Goal: Contribute content

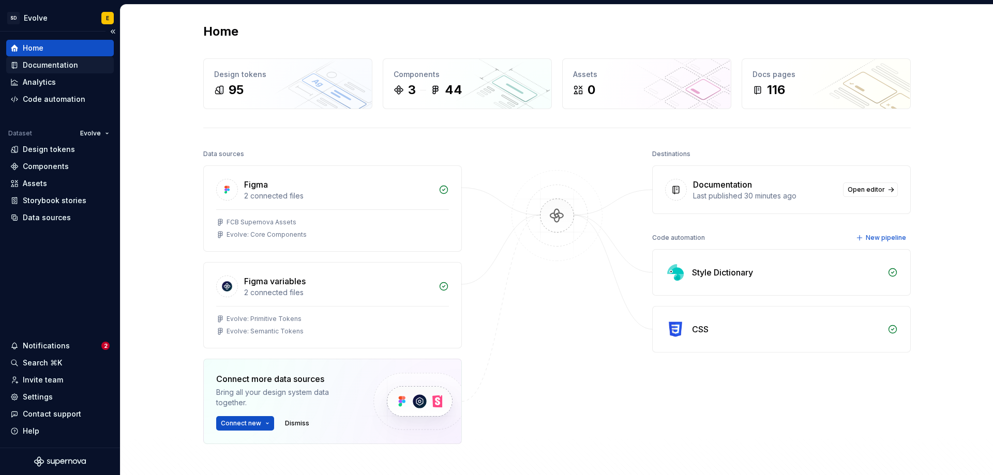
click at [59, 69] on div "Documentation" at bounding box center [50, 65] width 55 height 10
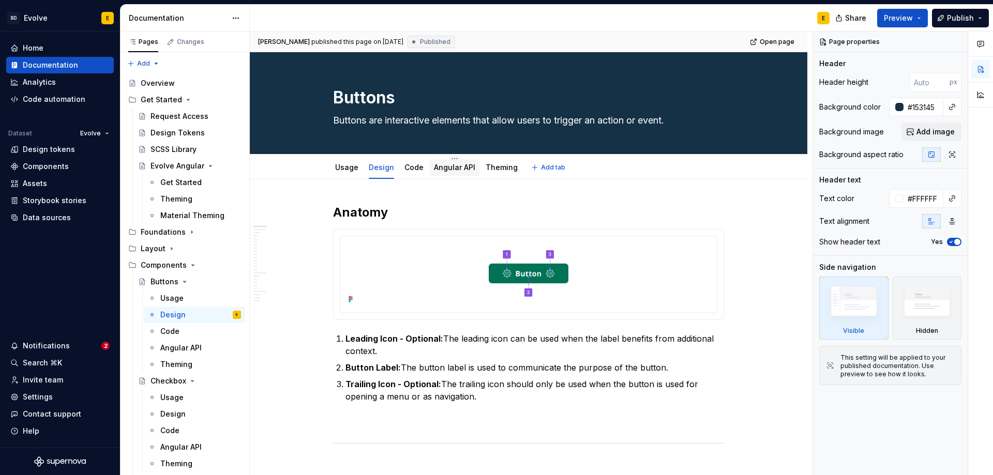
click at [449, 167] on link "Angular API" at bounding box center [454, 167] width 41 height 9
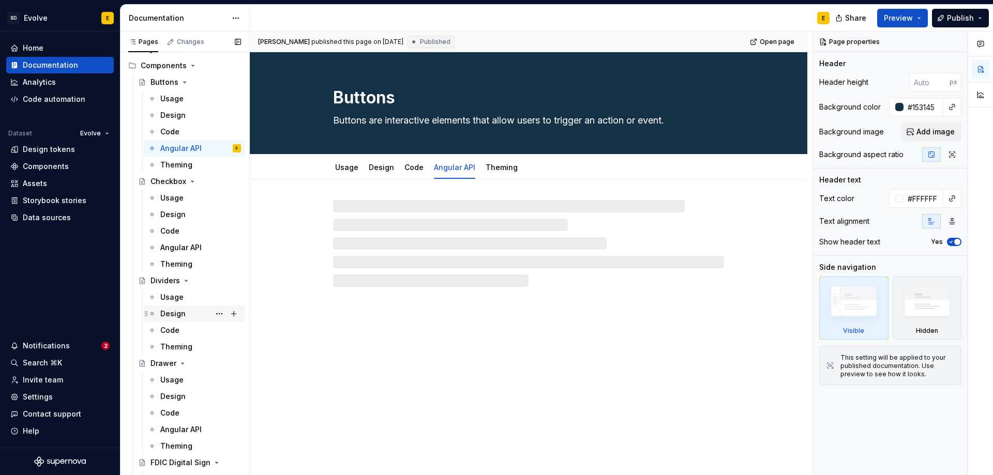
scroll to position [207, 0]
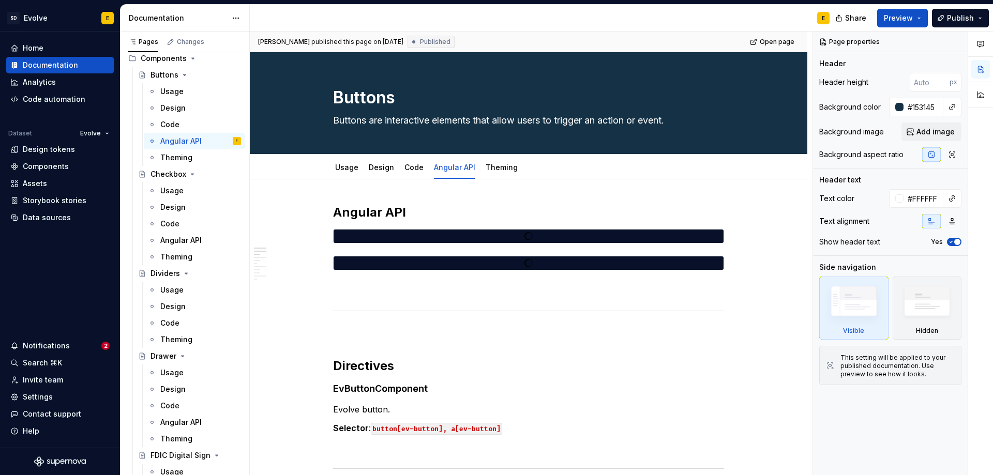
type textarea "*"
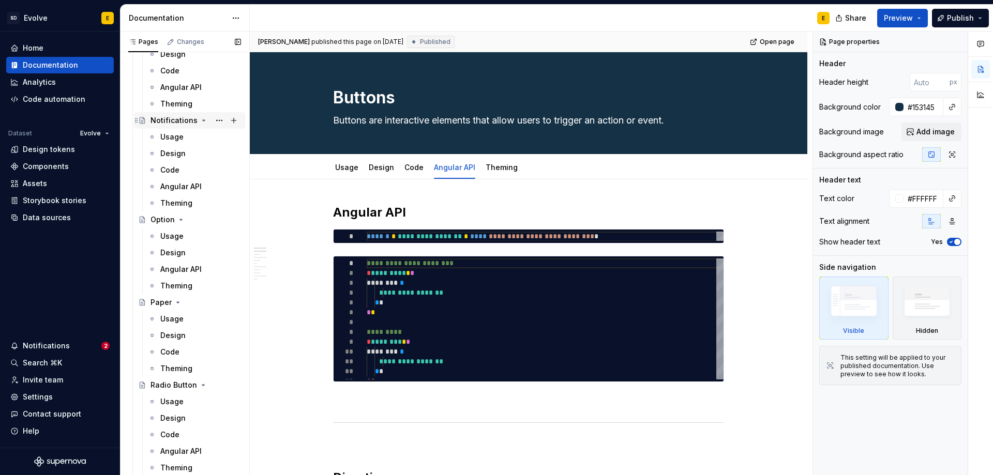
scroll to position [1034, 0]
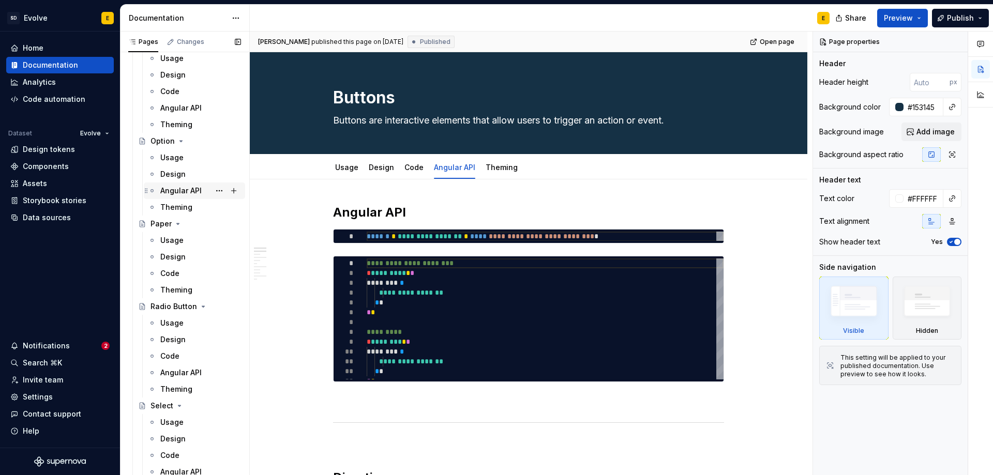
click at [176, 189] on div "Angular API" at bounding box center [180, 191] width 41 height 10
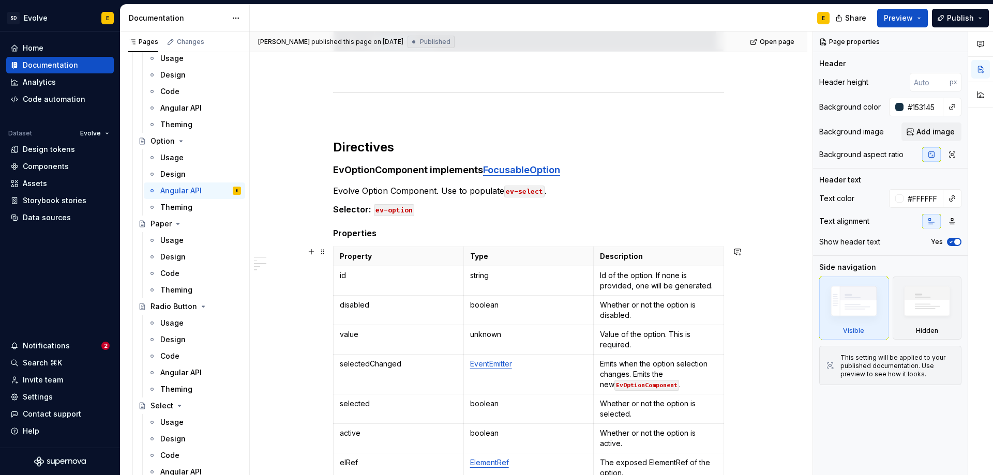
scroll to position [465, 0]
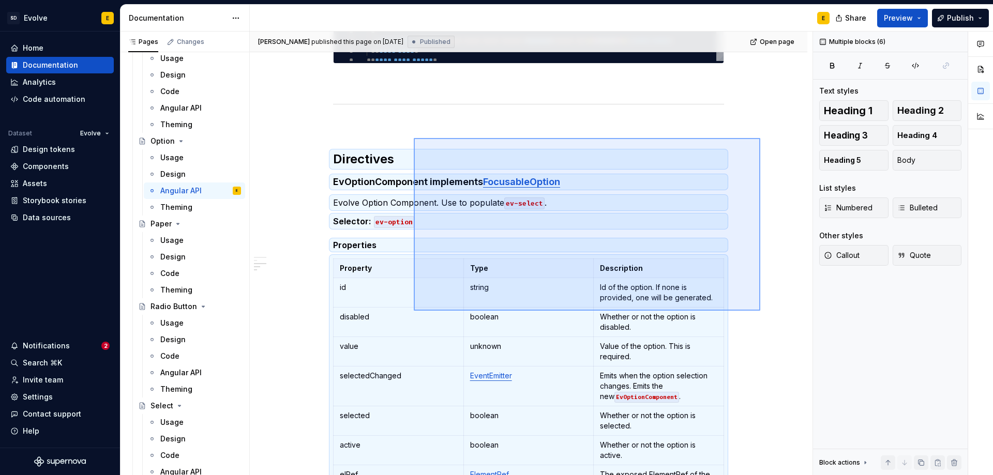
drag, startPoint x: 760, startPoint y: 138, endPoint x: 414, endPoint y: 311, distance: 387.2
click at [414, 311] on div "**********" at bounding box center [531, 254] width 563 height 444
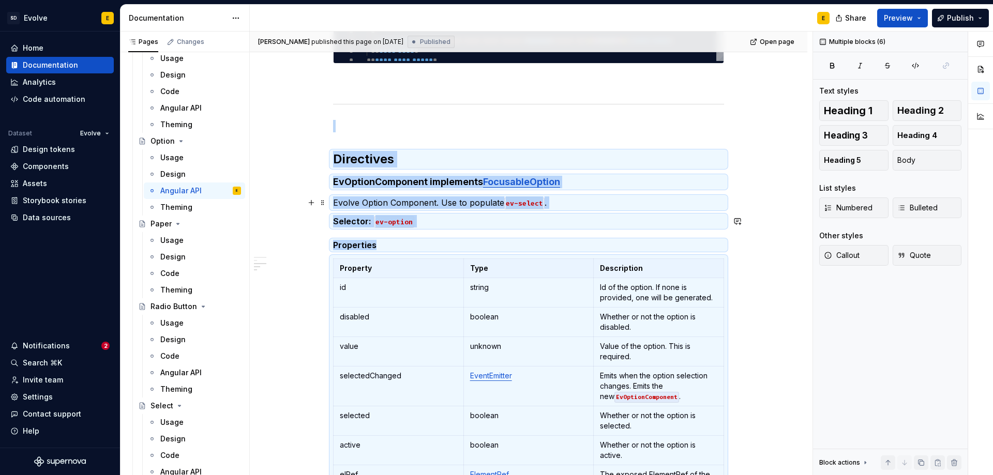
scroll to position [489, 0]
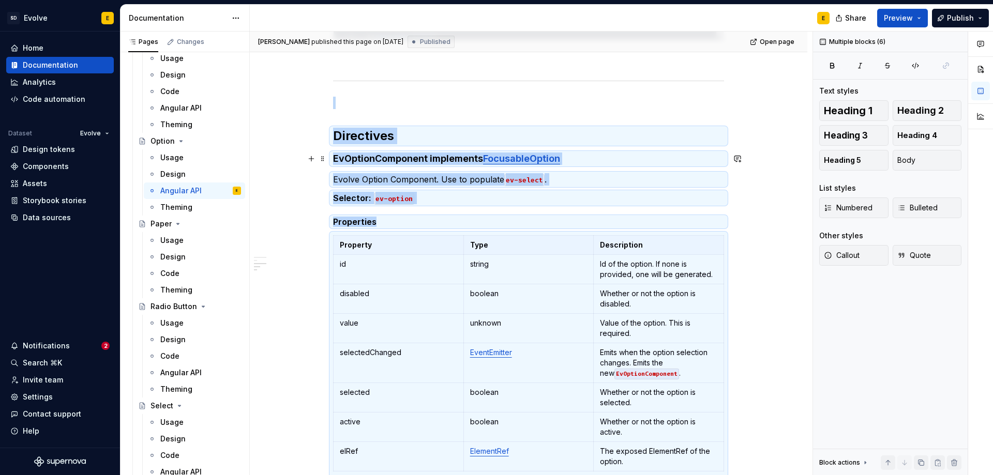
click at [759, 158] on div "**********" at bounding box center [529, 161] width 558 height 940
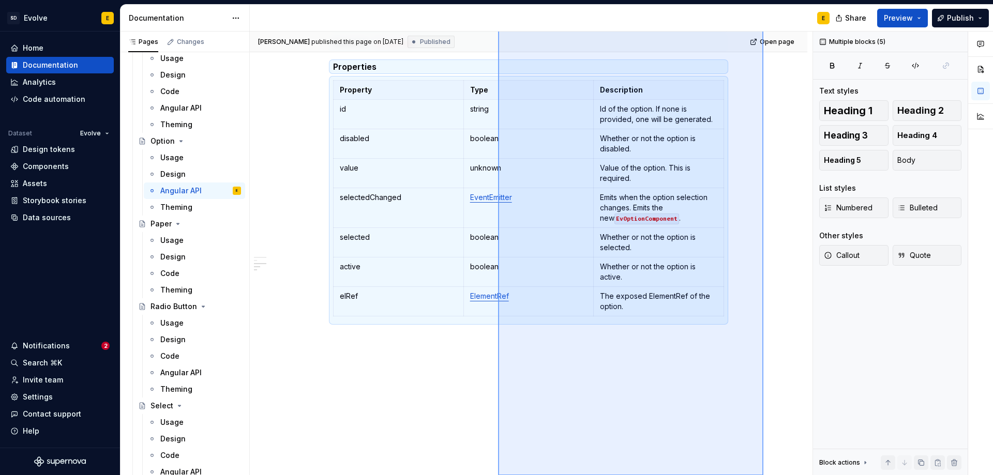
scroll to position [644, 0]
drag, startPoint x: 763, startPoint y: 155, endPoint x: 498, endPoint y: 491, distance: 428.3
click at [498, 475] on html "SD Evolve E Home Documentation Analytics Code automation Dataset Evolve Design …" at bounding box center [496, 237] width 993 height 475
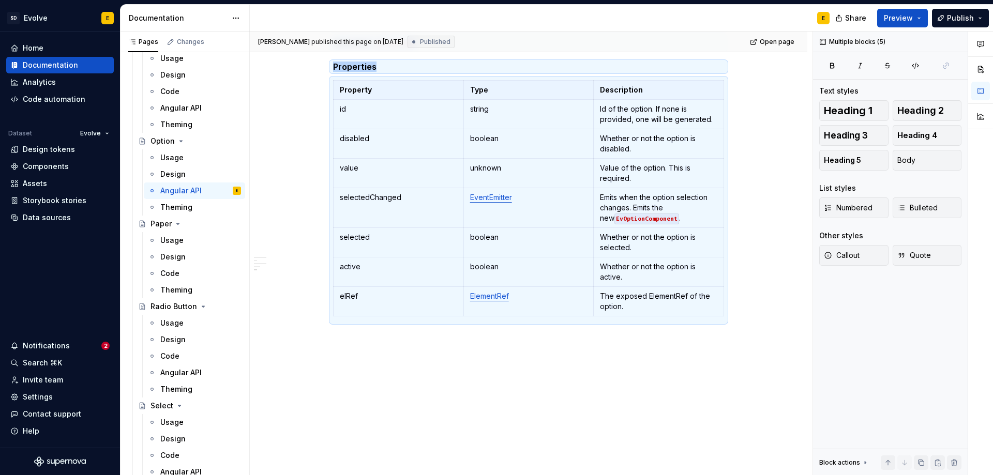
copy div "Directives EvOptionComponent implements FocusableOption Evolve Option Component…"
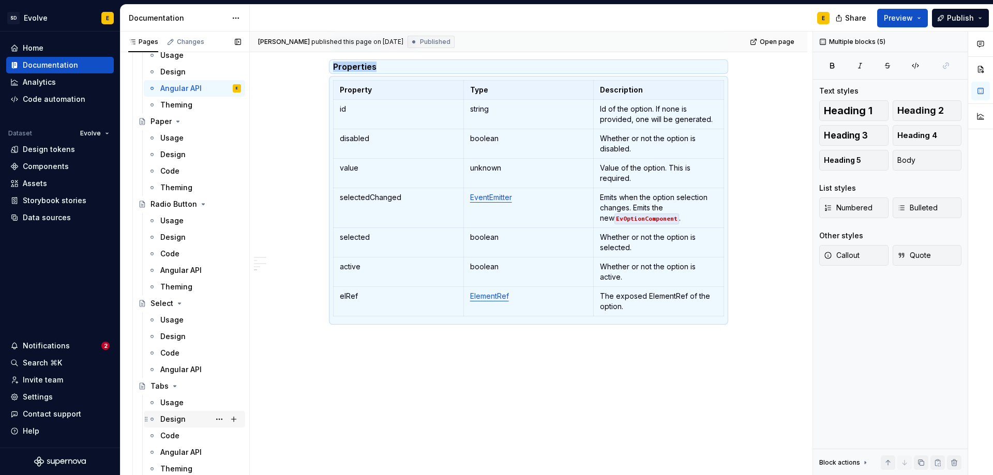
scroll to position [1138, 0]
click at [184, 370] on div "Angular API" at bounding box center [180, 369] width 41 height 10
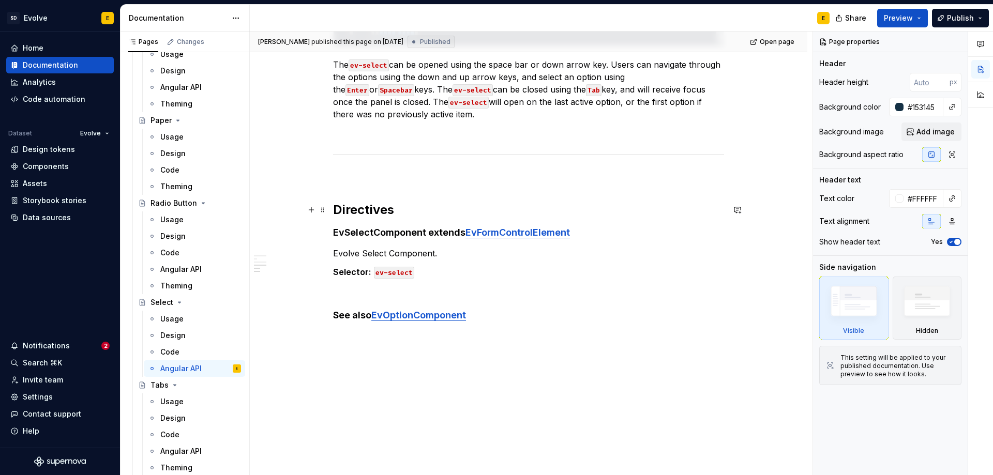
scroll to position [634, 0]
click at [460, 272] on p "Selector: ev-select" at bounding box center [528, 271] width 391 height 12
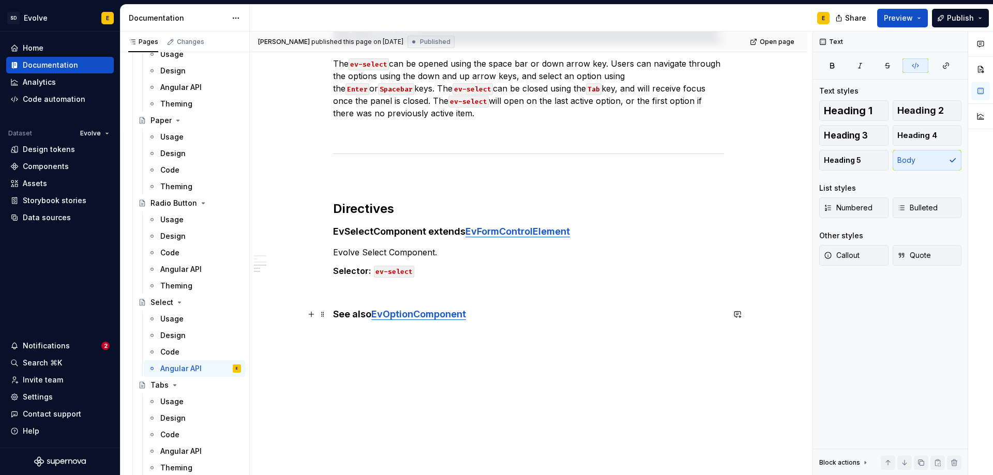
click at [483, 315] on h4 "See also EvOptionComponent" at bounding box center [528, 314] width 391 height 12
click at [326, 314] on span at bounding box center [323, 314] width 8 height 14
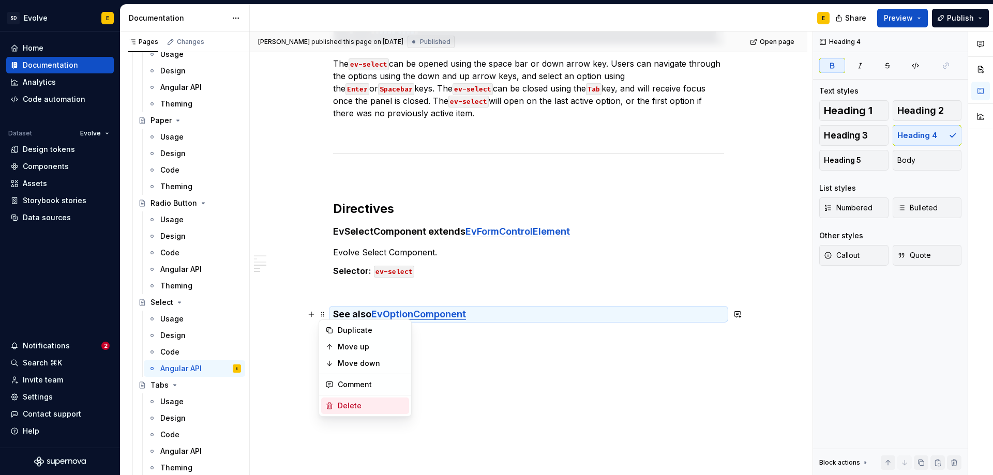
click at [352, 411] on div "Delete" at bounding box center [365, 406] width 88 height 17
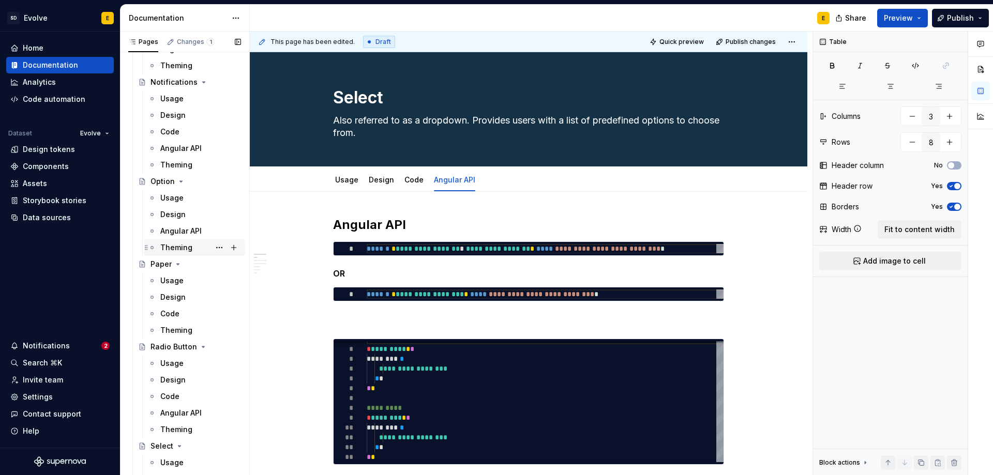
scroll to position [983, 0]
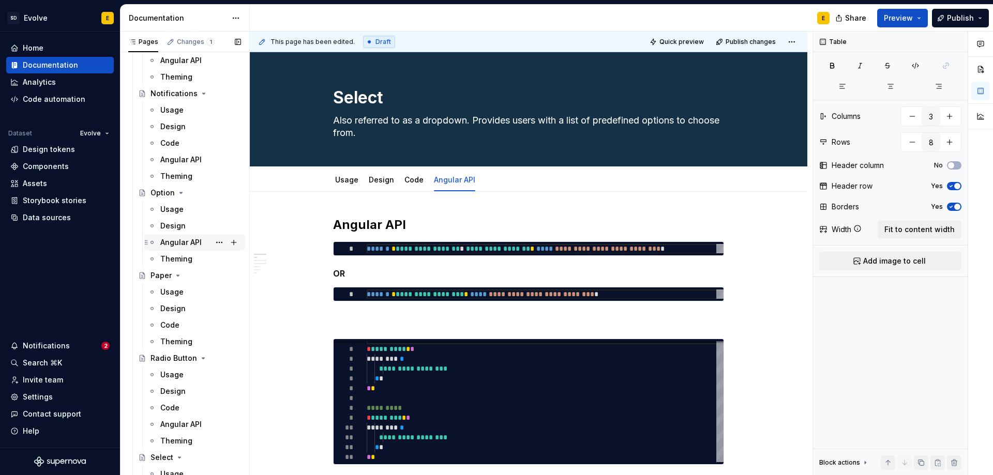
click at [184, 243] on div "Angular API" at bounding box center [180, 242] width 41 height 10
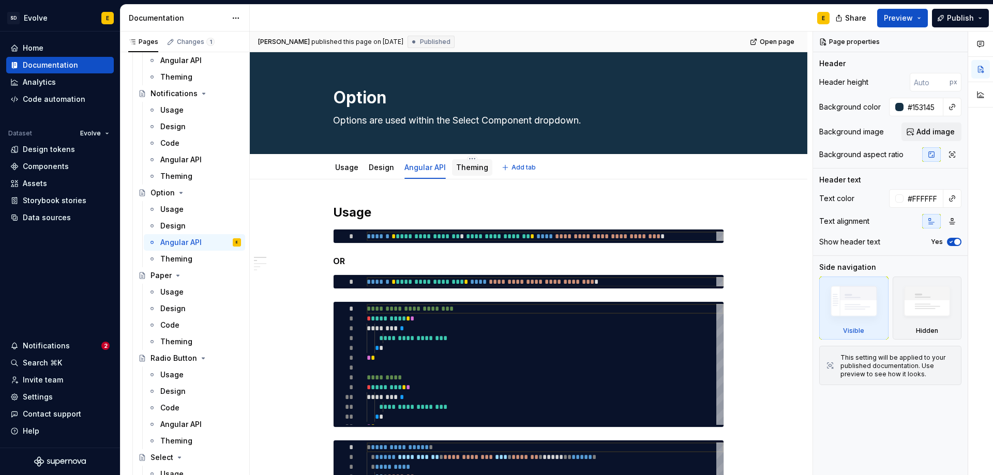
click at [478, 162] on div "Theming" at bounding box center [472, 167] width 32 height 12
click at [472, 169] on link "Theming" at bounding box center [472, 167] width 32 height 9
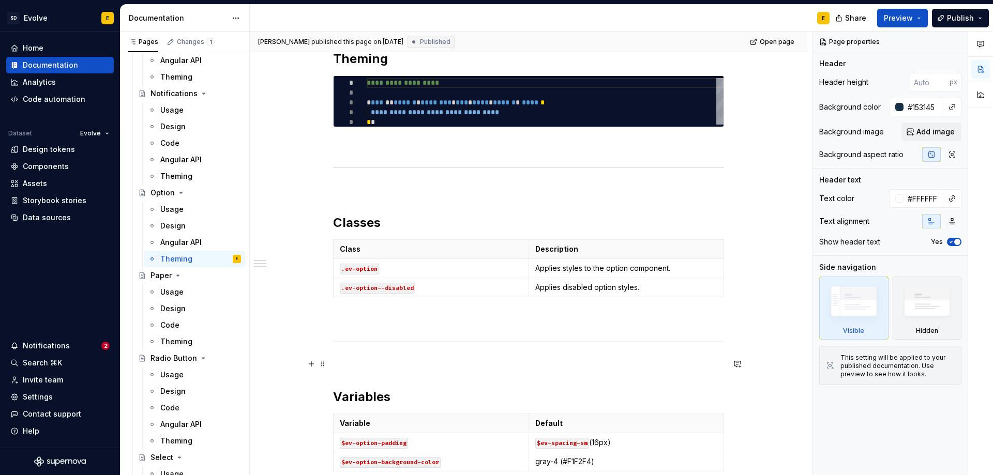
scroll to position [205, 0]
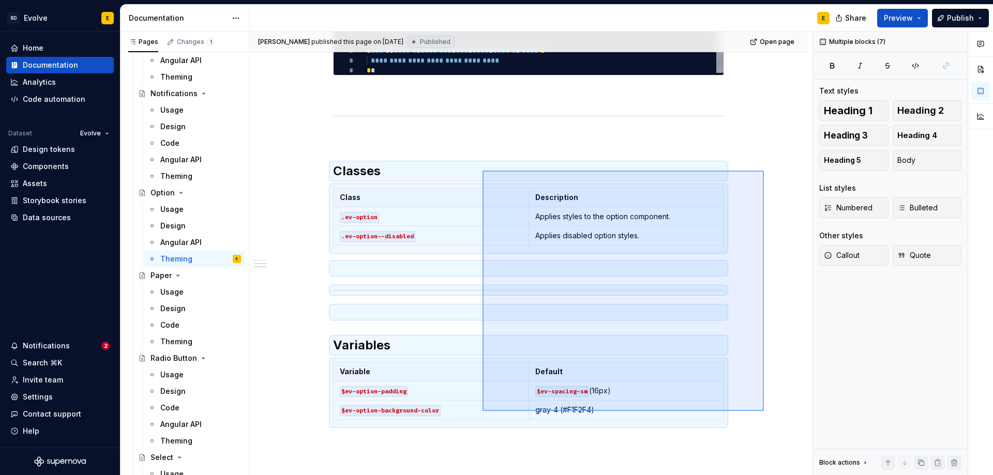
drag, startPoint x: 764, startPoint y: 171, endPoint x: 483, endPoint y: 411, distance: 370.1
click at [483, 411] on div "**********" at bounding box center [531, 254] width 563 height 444
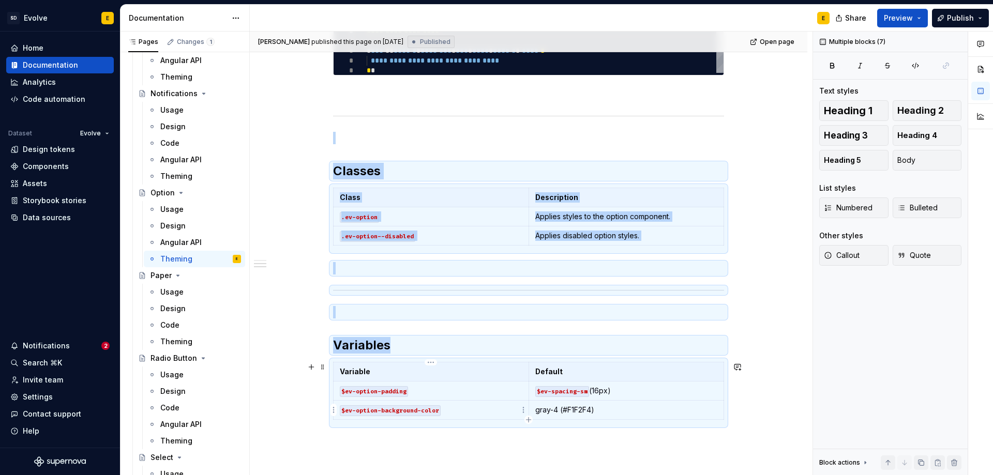
copy div "Classes Class Description .ev-option Applies styles to the option component. .e…"
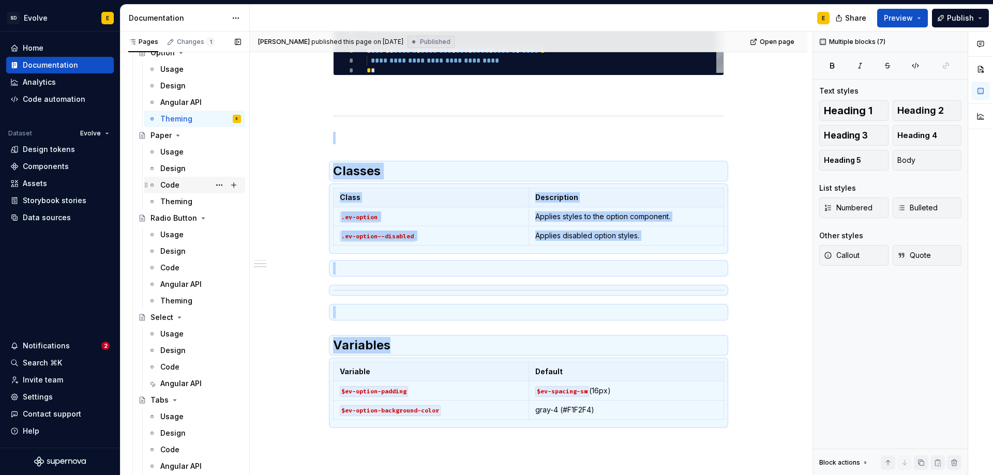
scroll to position [1138, 0]
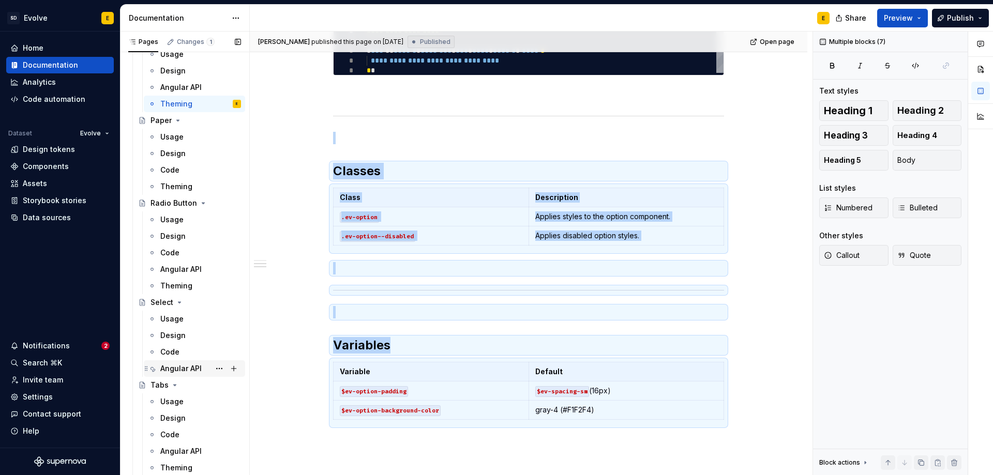
click at [173, 366] on div "Angular API" at bounding box center [180, 369] width 41 height 10
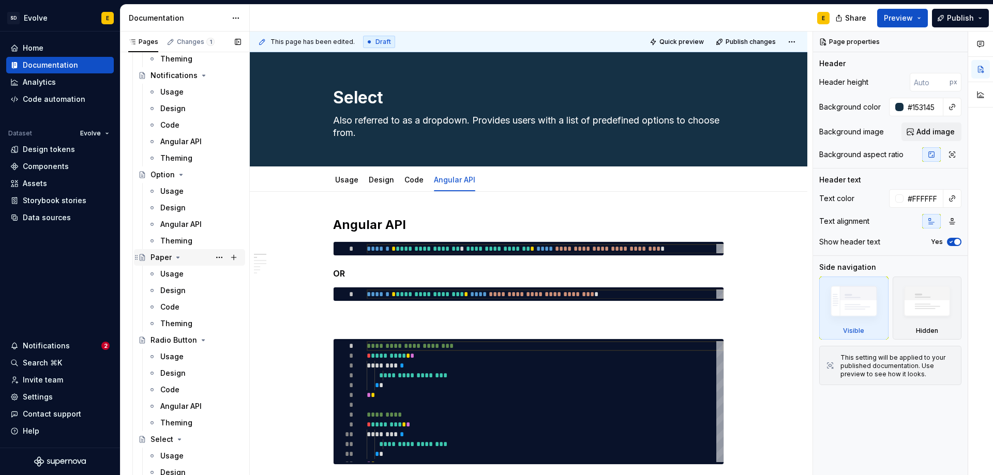
scroll to position [983, 0]
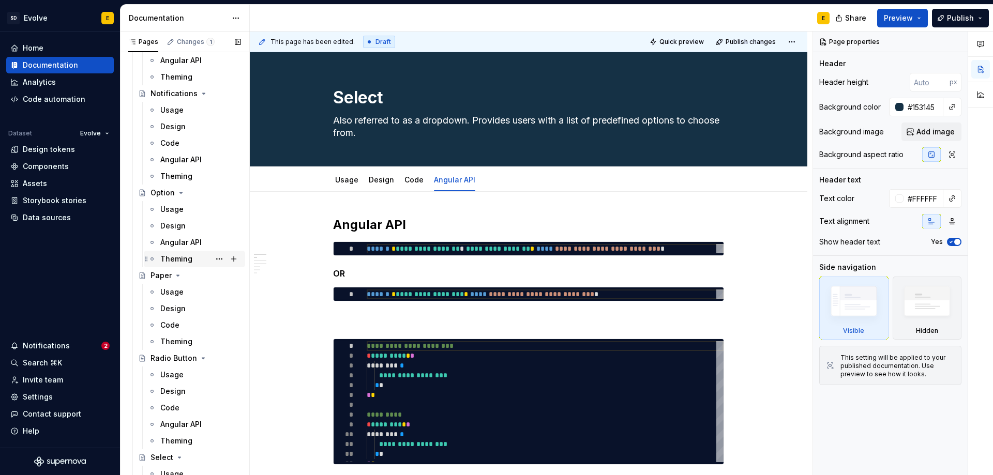
click at [177, 259] on div "Theming" at bounding box center [176, 259] width 32 height 10
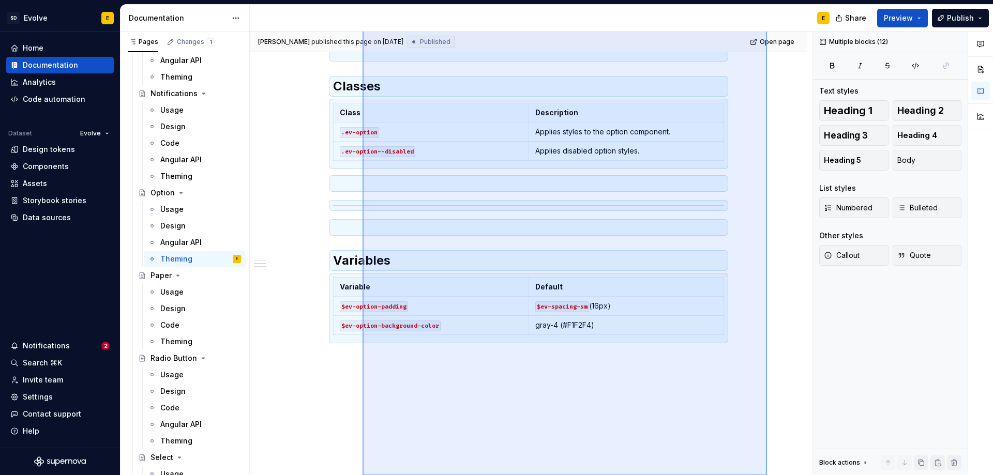
scroll to position [309, 0]
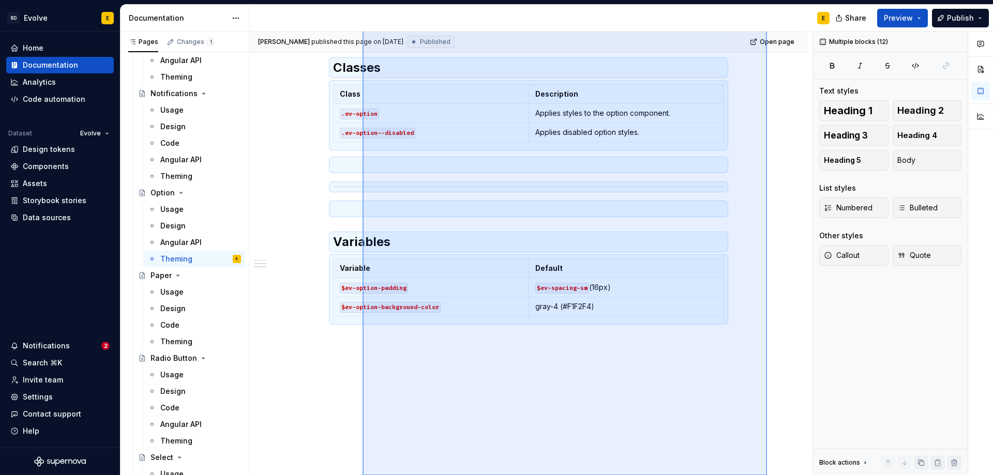
drag, startPoint x: 767, startPoint y: 196, endPoint x: 363, endPoint y: 495, distance: 503.2
click at [363, 475] on html "SD Evolve E Home Documentation Analytics Code automation Dataset Evolve Design …" at bounding box center [496, 237] width 993 height 475
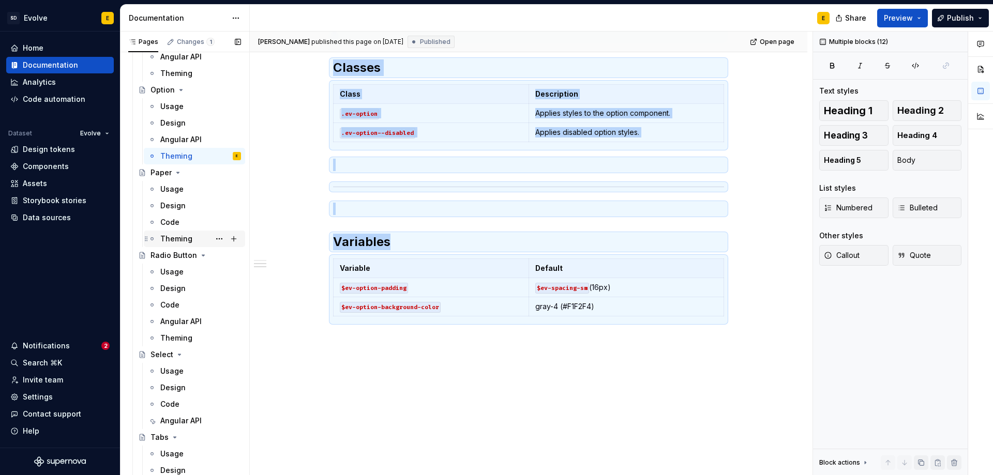
scroll to position [1086, 0]
click at [170, 419] on div "Angular API" at bounding box center [180, 420] width 41 height 10
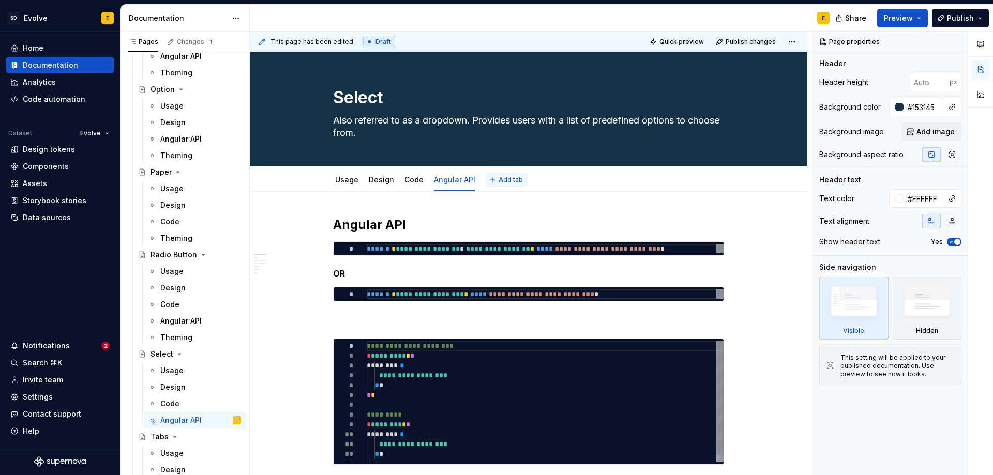
click at [500, 179] on span "Add tab" at bounding box center [511, 180] width 24 height 8
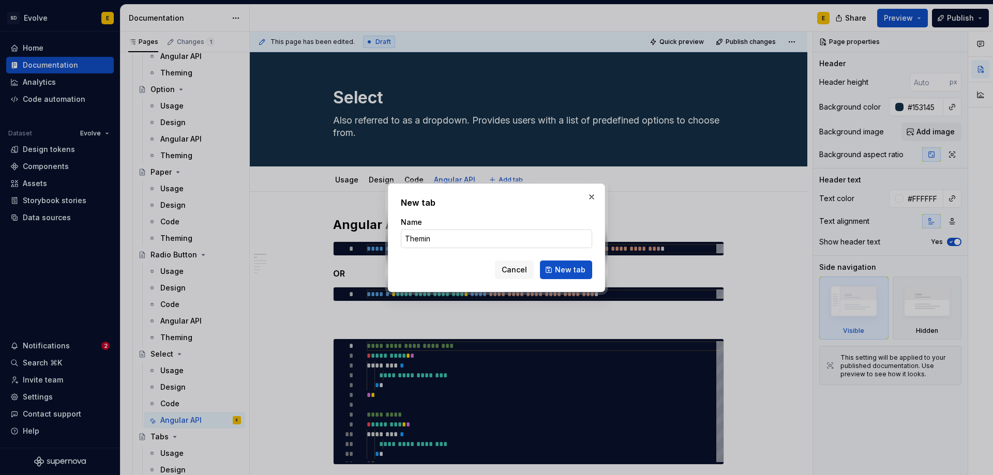
type input "Theming"
click at [565, 269] on span "New tab" at bounding box center [570, 270] width 31 height 10
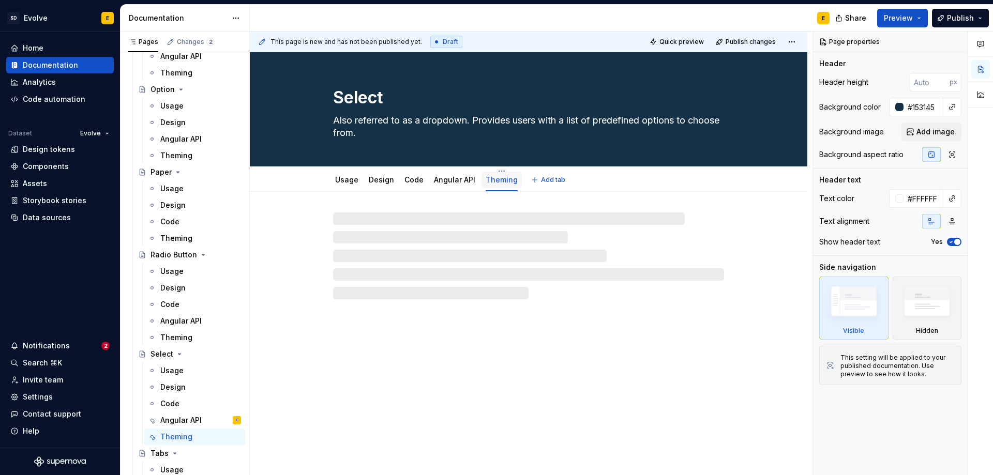
click at [498, 181] on link "Theming" at bounding box center [502, 179] width 32 height 9
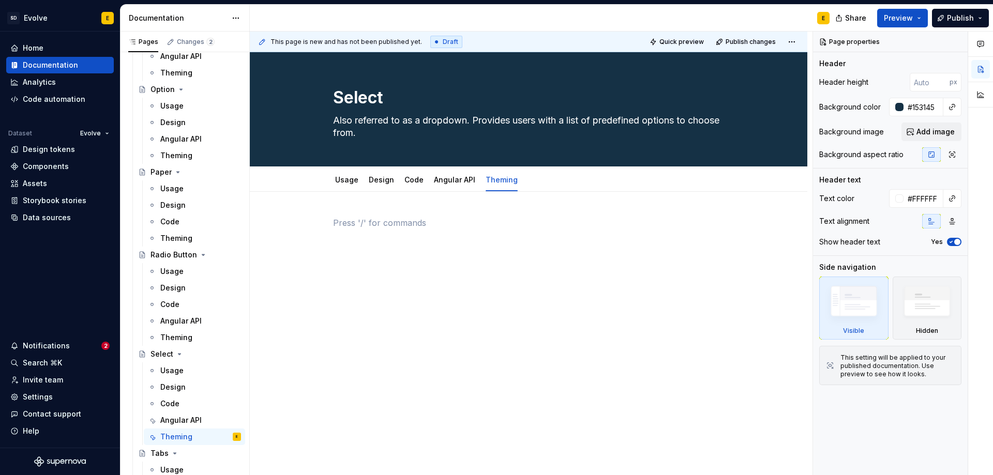
click at [365, 219] on p at bounding box center [528, 223] width 391 height 12
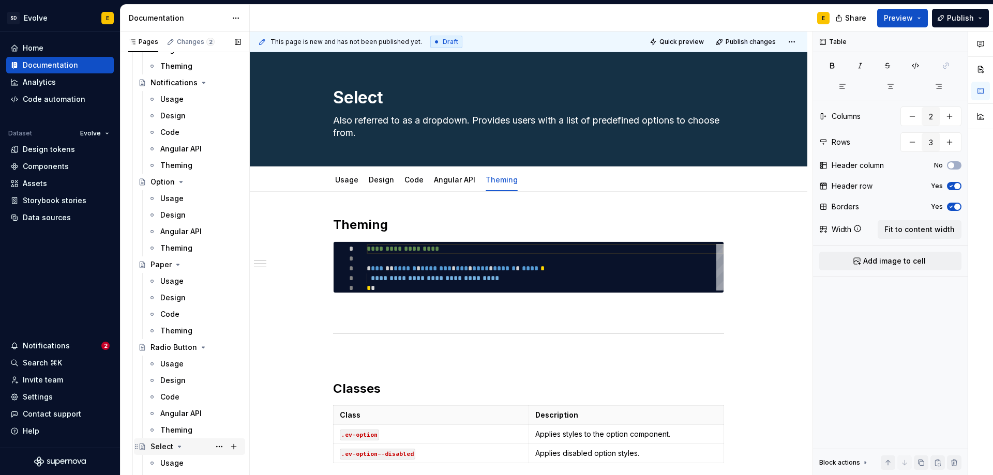
scroll to position [983, 0]
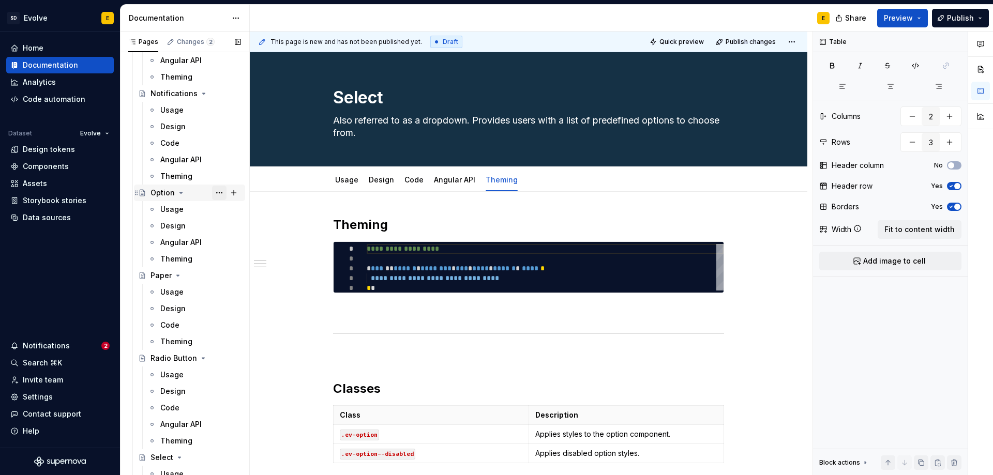
click at [217, 190] on button "Page tree" at bounding box center [219, 193] width 14 height 14
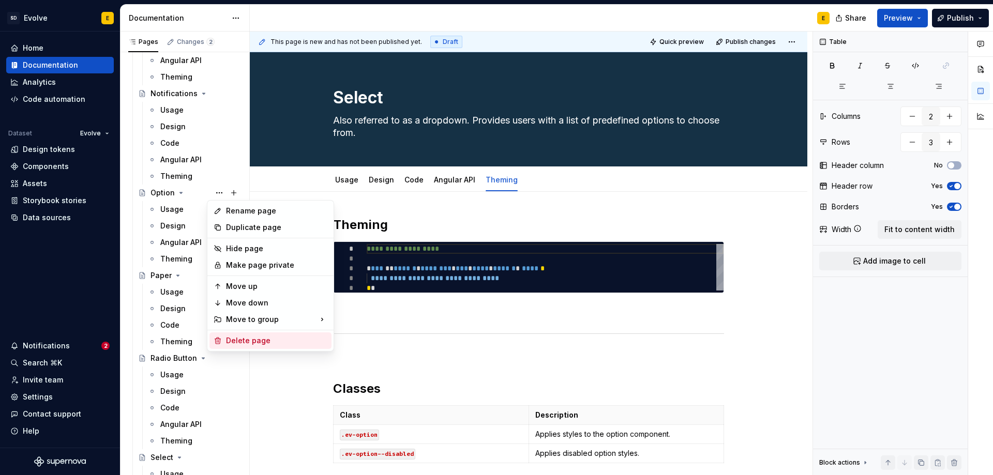
click at [241, 340] on div "Delete page" at bounding box center [276, 341] width 101 height 10
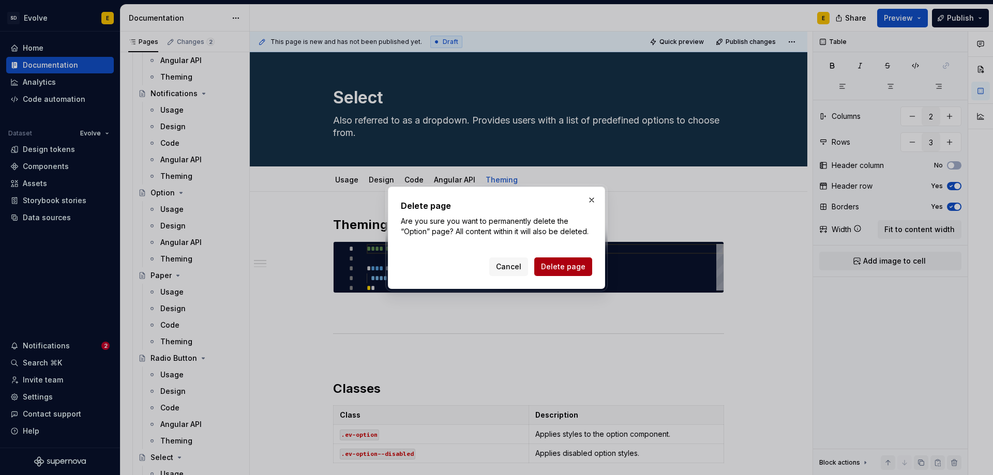
click at [562, 266] on span "Delete page" at bounding box center [563, 267] width 44 height 10
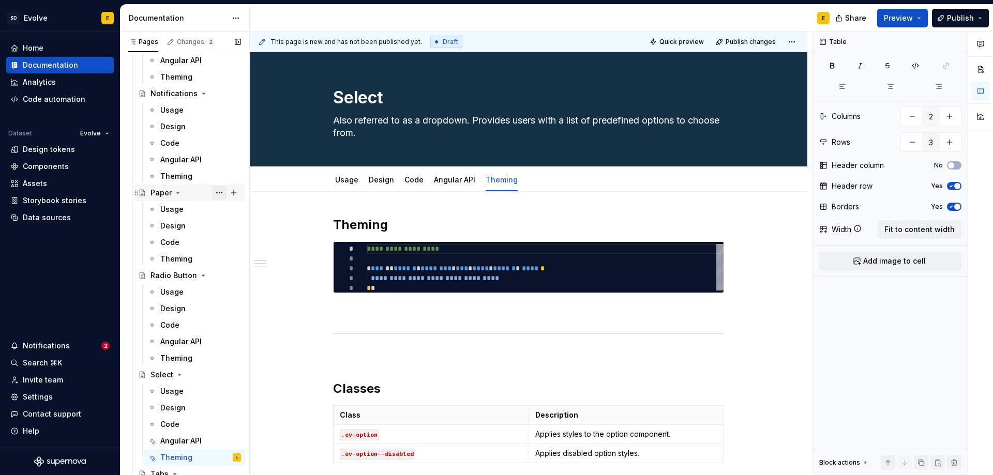
click at [214, 193] on button "Page tree" at bounding box center [219, 193] width 14 height 14
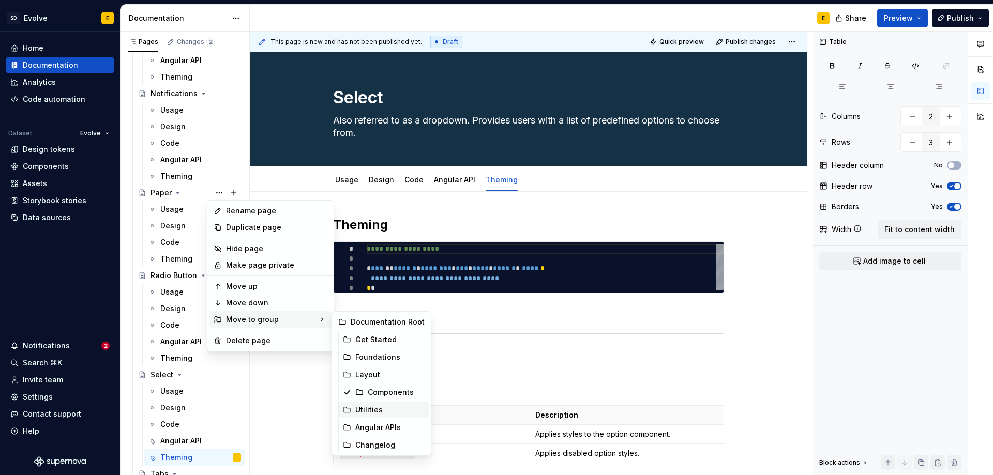
click at [364, 412] on div "Utilities" at bounding box center [389, 410] width 69 height 10
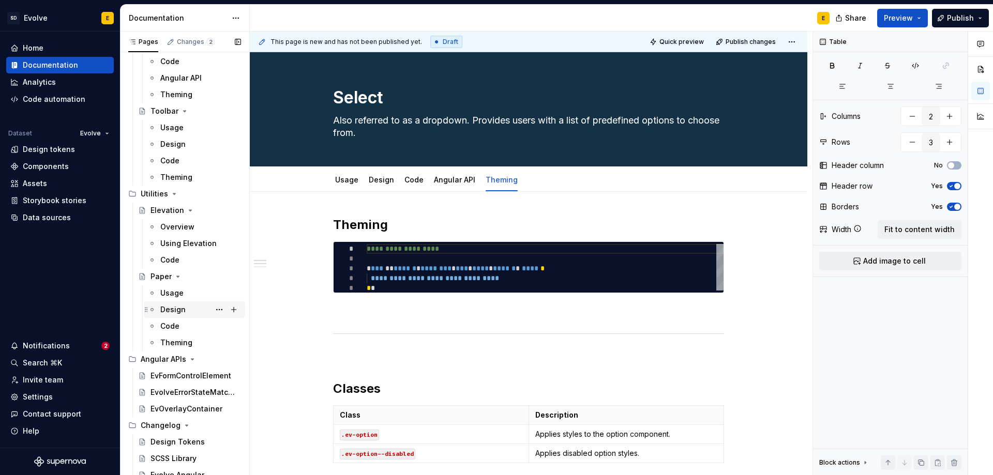
scroll to position [1467, 0]
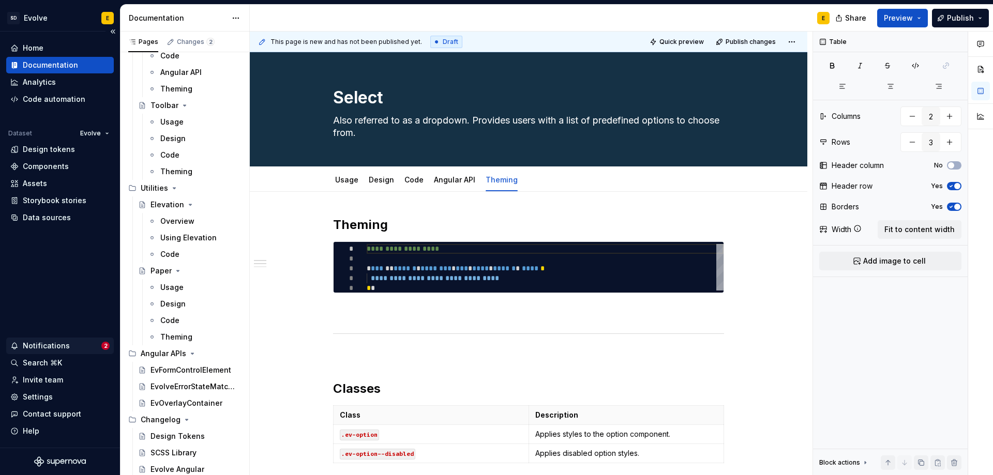
click at [49, 346] on div "Notifications" at bounding box center [46, 346] width 47 height 10
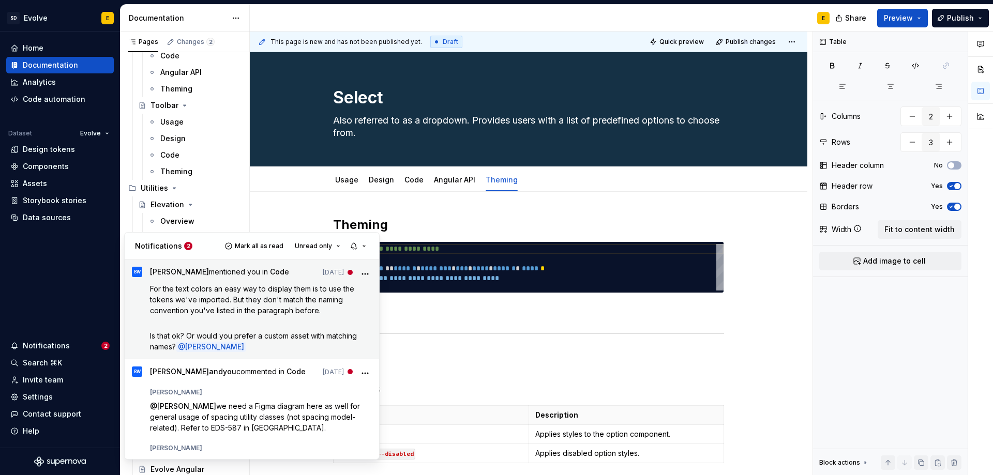
click at [212, 281] on div "[PERSON_NAME] mentioned you in Code [DATE] For the text colors an easy way to d…" at bounding box center [261, 309] width 222 height 85
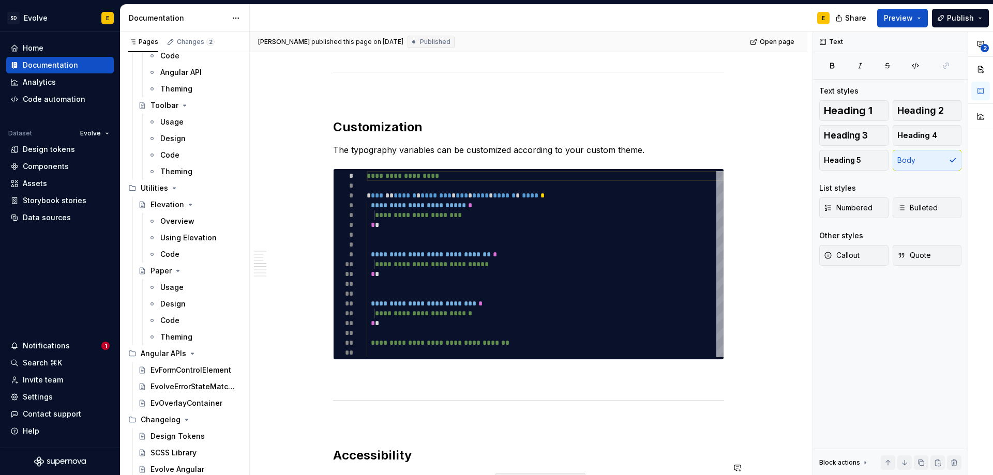
scroll to position [1226, 0]
